Goal: Task Accomplishment & Management: Manage account settings

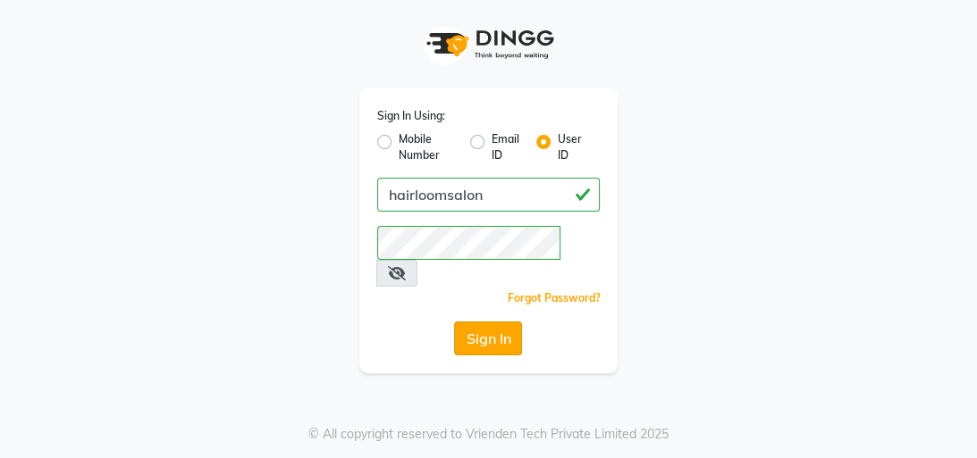
click at [490, 322] on button "Sign In" at bounding box center [488, 339] width 68 height 34
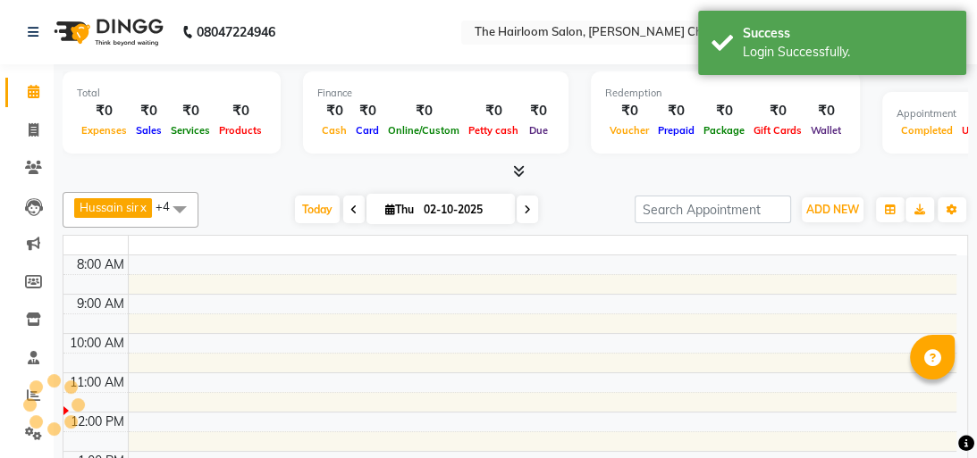
select select "en"
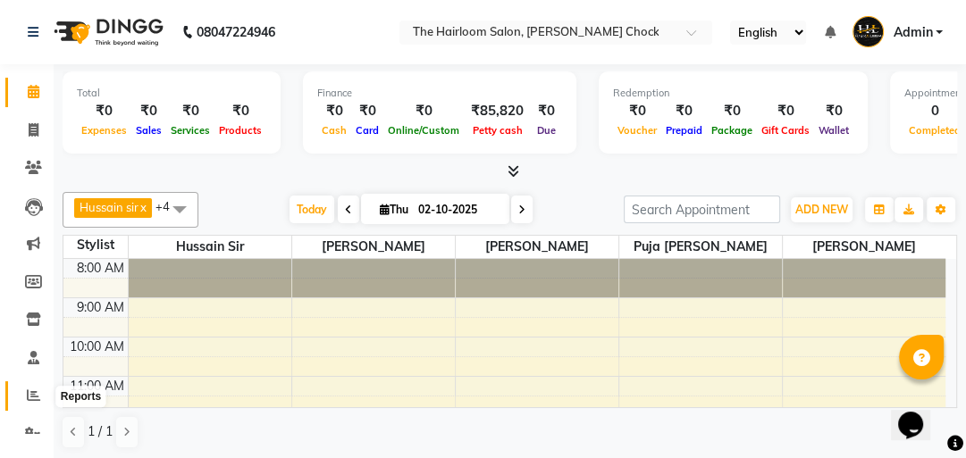
click at [29, 391] on icon at bounding box center [33, 395] width 13 height 13
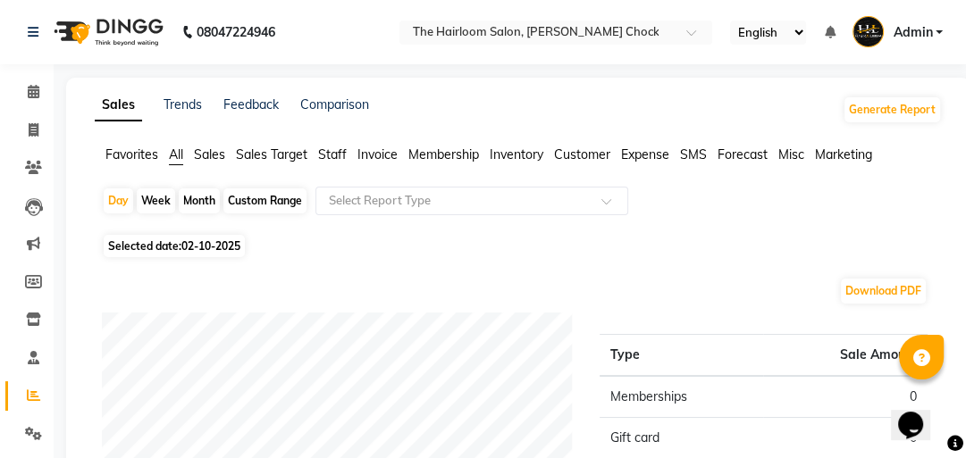
click at [190, 202] on div "Month" at bounding box center [199, 201] width 41 height 25
select select "10"
select select "2025"
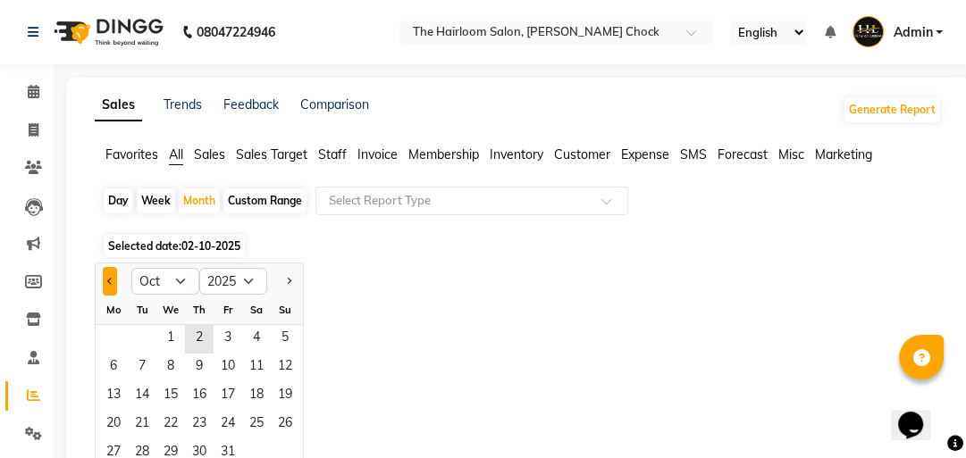
click at [112, 281] on span "Previous month" at bounding box center [110, 280] width 6 height 6
select select "9"
click at [108, 339] on span "1" at bounding box center [113, 339] width 29 height 29
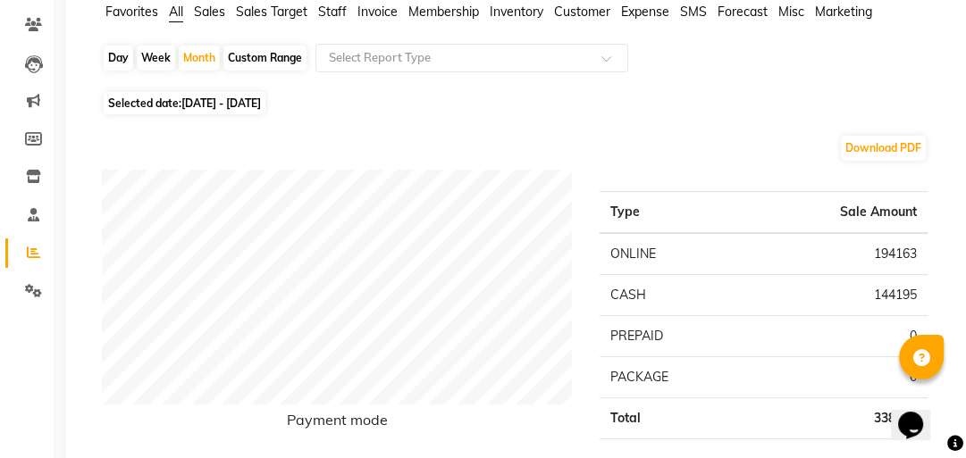
scroll to position [214, 0]
